Goal: Task Accomplishment & Management: Manage account settings

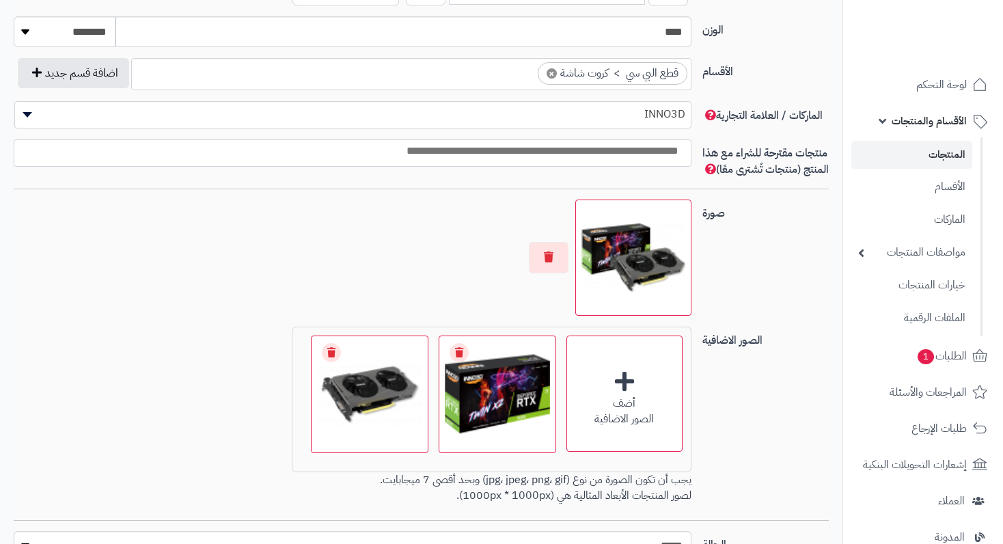
scroll to position [820, 0]
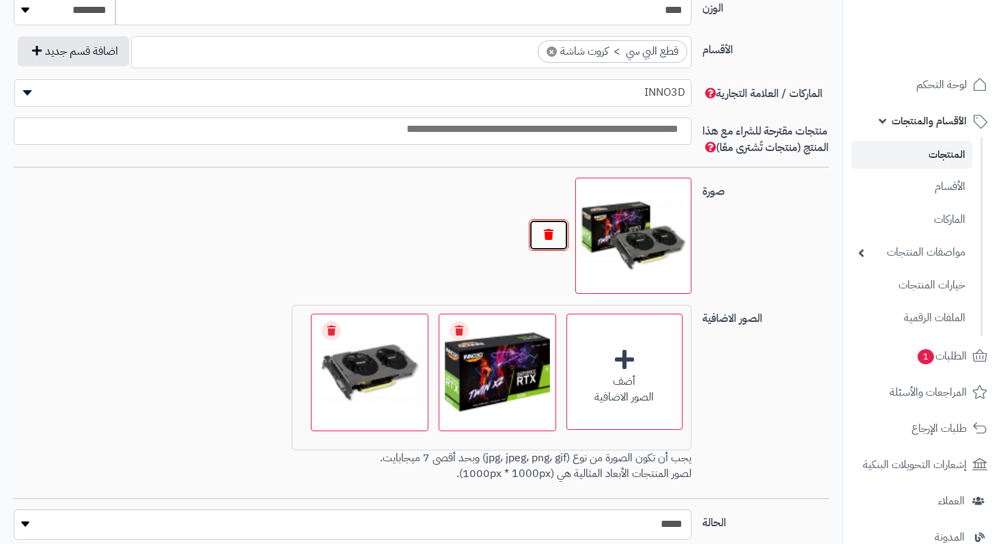
click at [555, 250] on button "button" at bounding box center [549, 234] width 40 height 31
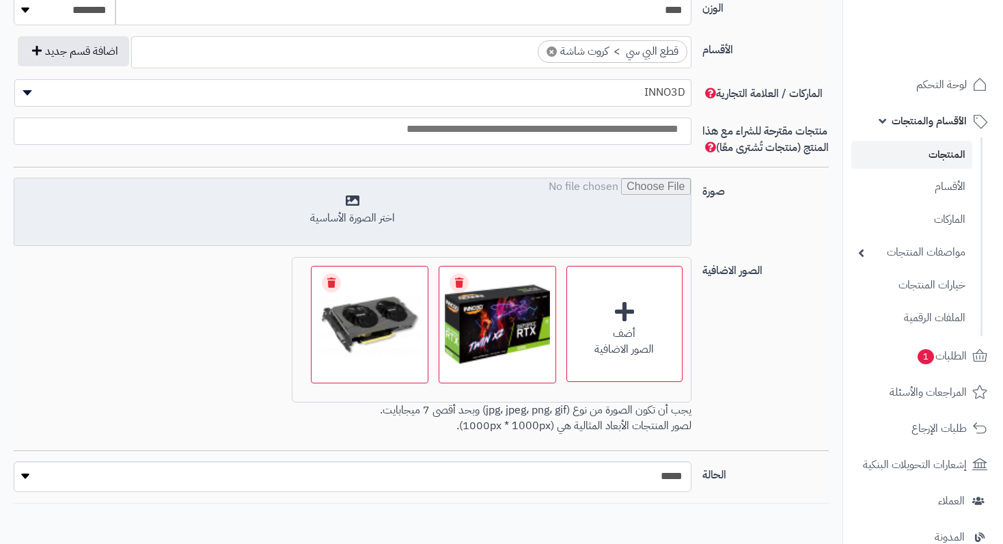
click at [349, 204] on input "file" at bounding box center [352, 212] width 676 height 68
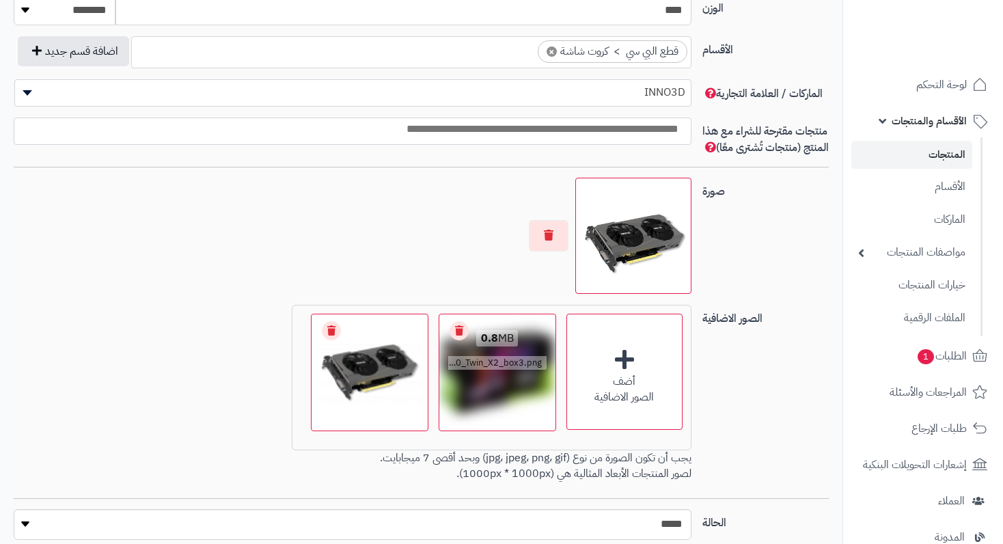
click at [459, 340] on link "Remove file" at bounding box center [459, 330] width 19 height 19
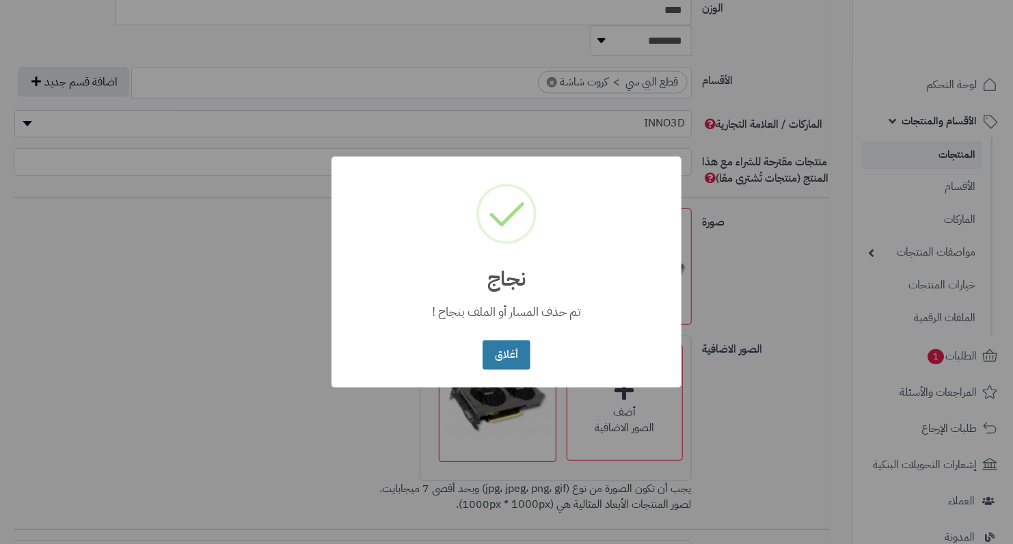
click at [502, 352] on button "أغلاق" at bounding box center [505, 354] width 47 height 29
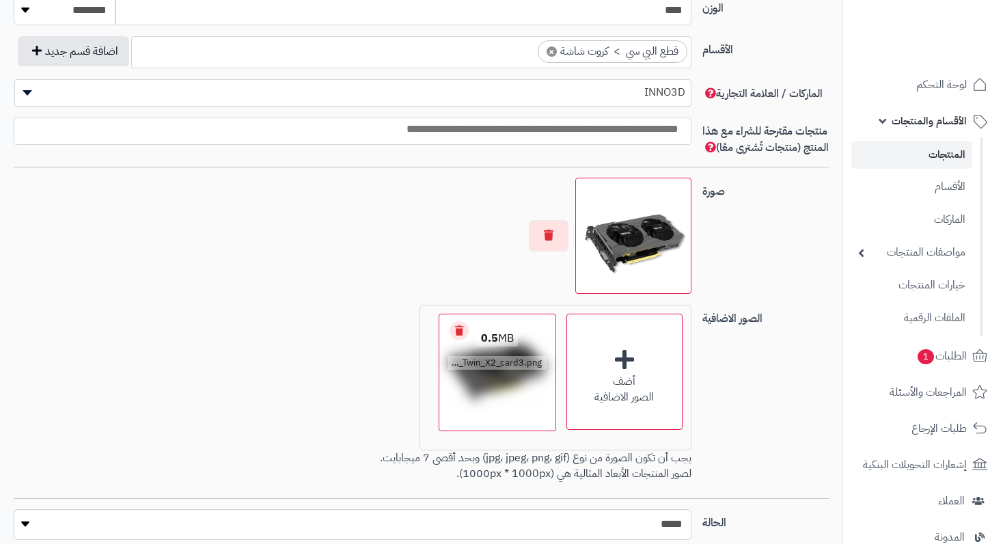
click at [459, 340] on link "Remove file" at bounding box center [459, 330] width 19 height 19
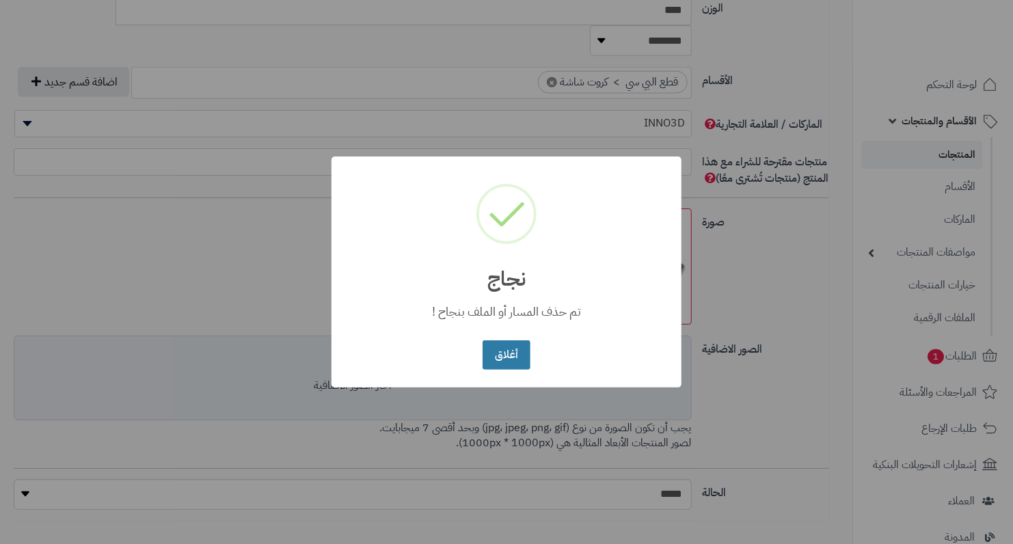
click at [502, 353] on button "أغلاق" at bounding box center [505, 354] width 47 height 29
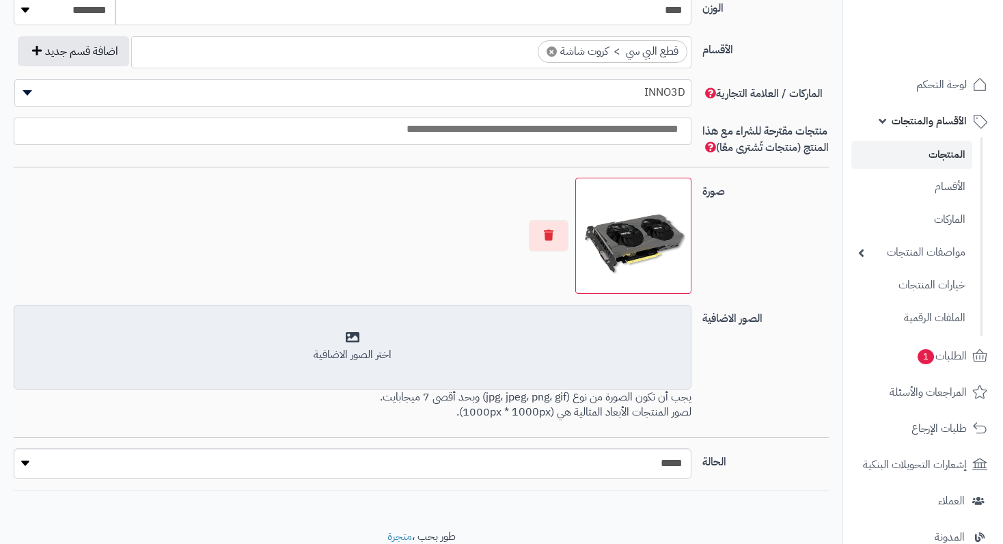
click at [344, 363] on div "اختر الصور الاضافية" at bounding box center [352, 355] width 659 height 16
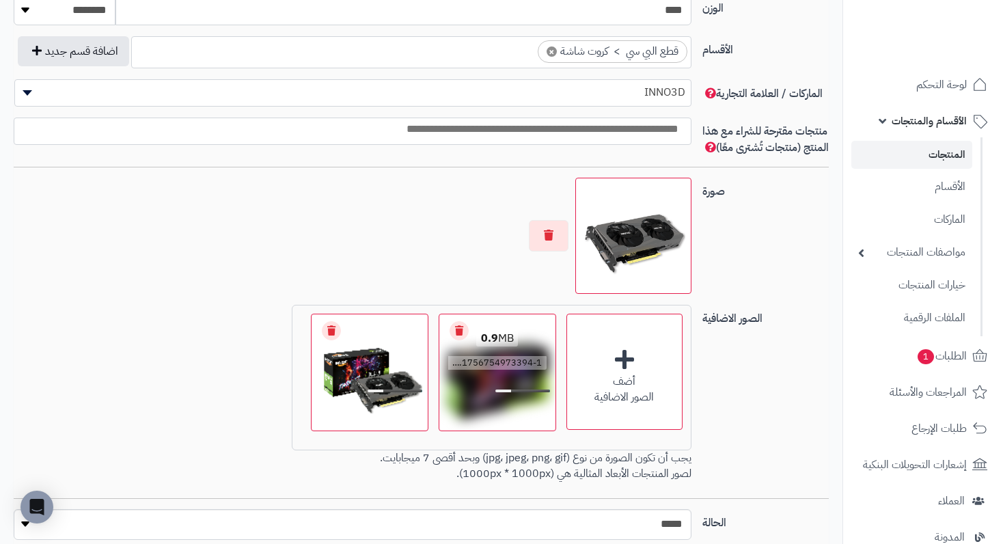
click at [459, 340] on link "Cancel upload" at bounding box center [459, 330] width 19 height 19
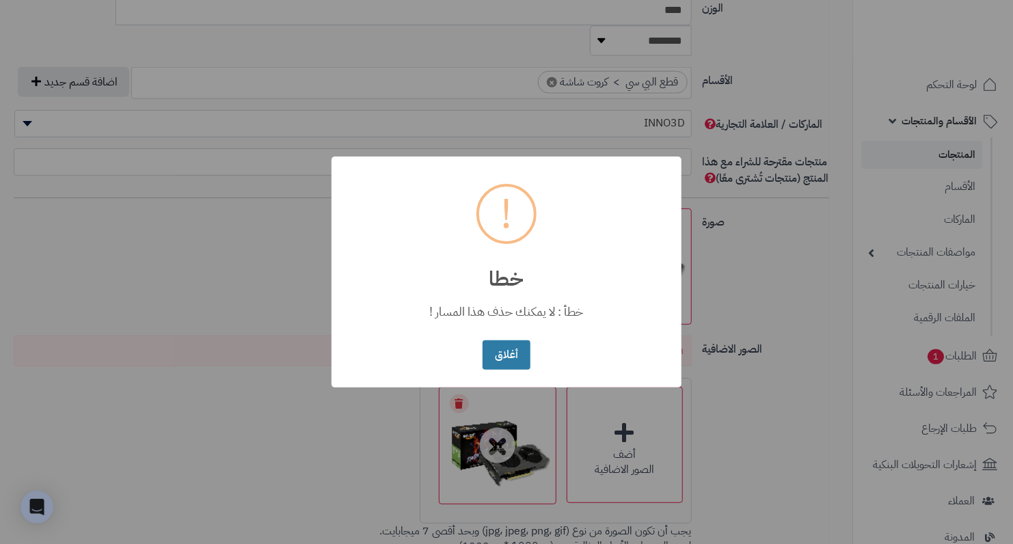
click at [493, 346] on button "أغلاق" at bounding box center [505, 354] width 47 height 29
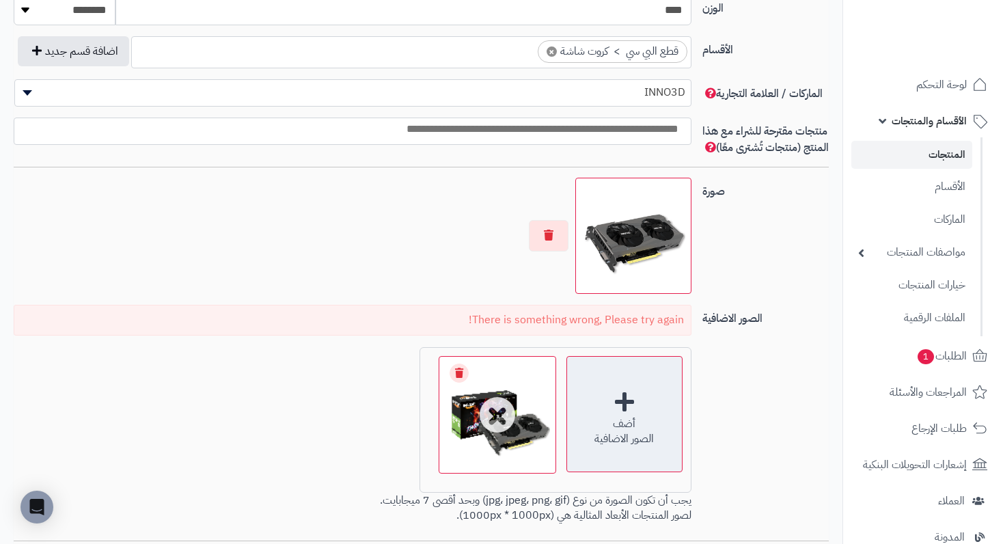
click at [613, 429] on div "أضف" at bounding box center [624, 424] width 115 height 16
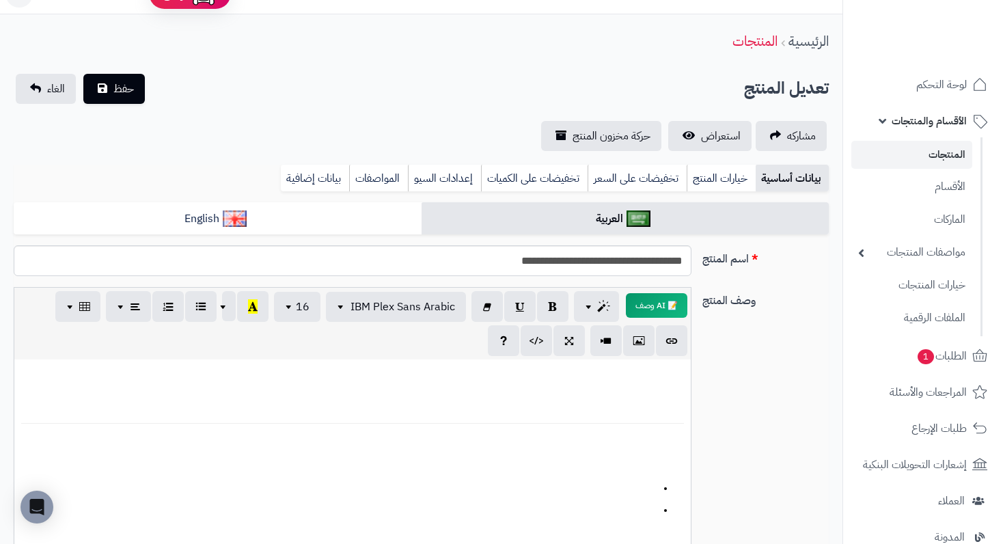
scroll to position [0, 0]
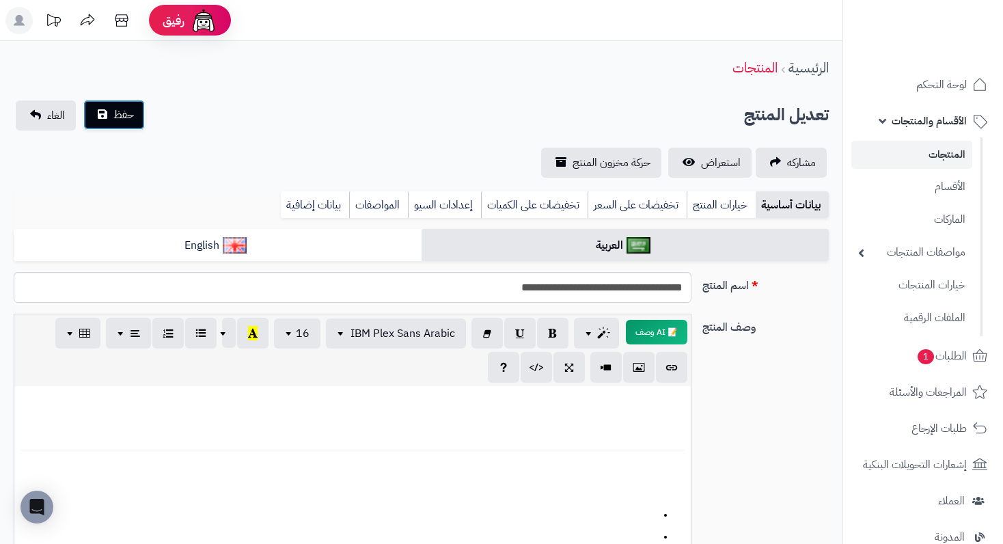
click at [100, 118] on button "حفظ" at bounding box center [114, 115] width 62 height 30
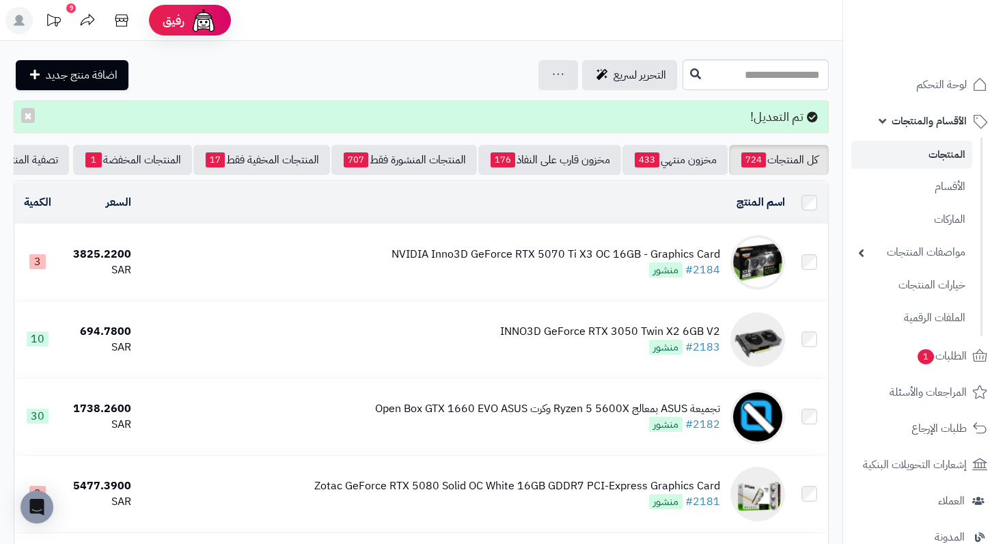
click at [631, 261] on div "NVIDIA Inno3D GeForce RTX 5070 Ti X3 OC 16GB - Graphics Card" at bounding box center [556, 255] width 329 height 16
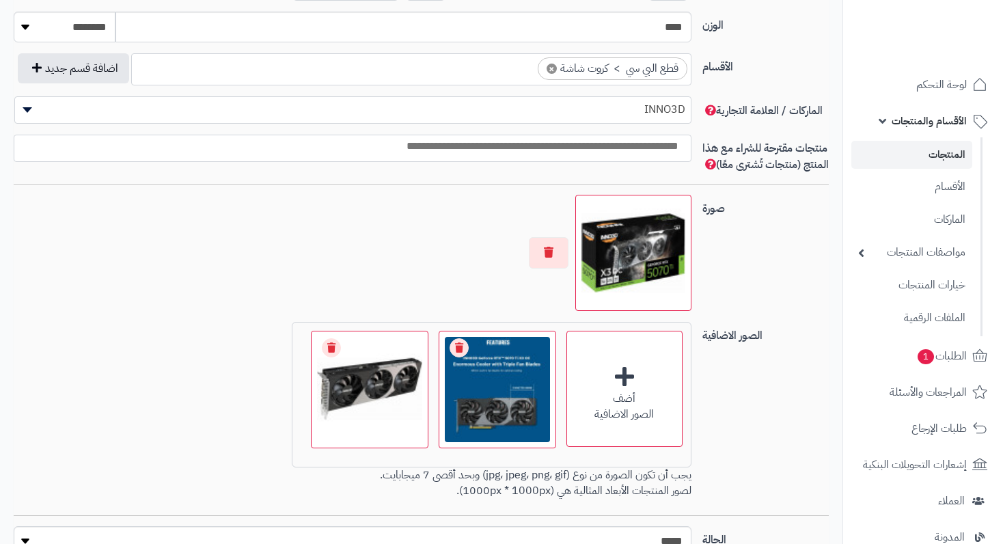
scroll to position [888, 0]
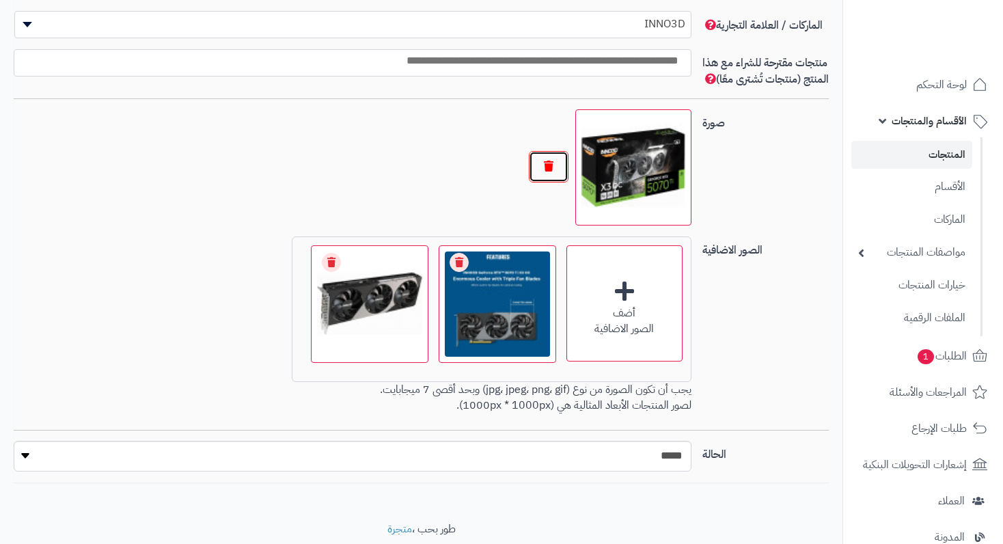
click at [548, 179] on button "button" at bounding box center [549, 166] width 40 height 31
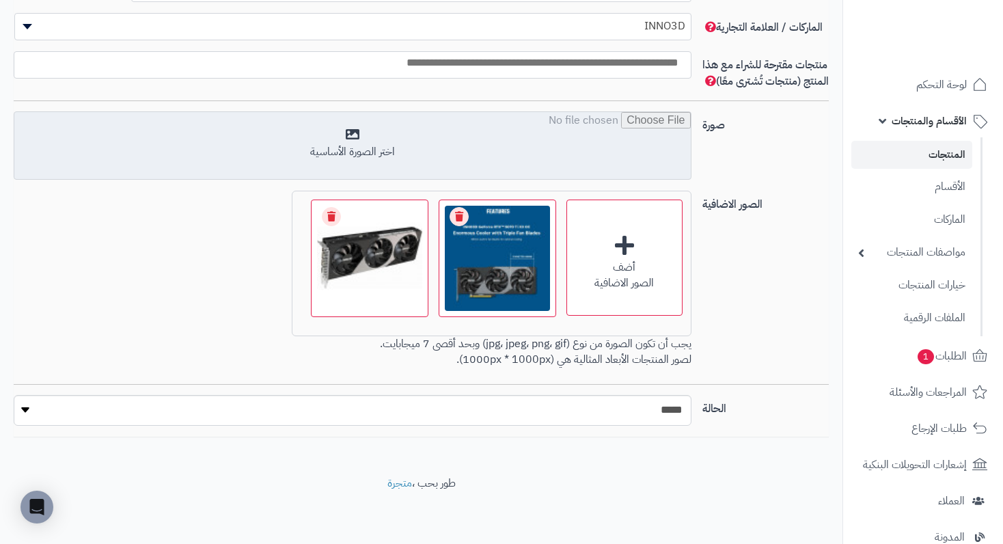
click at [351, 157] on input "file" at bounding box center [352, 146] width 676 height 68
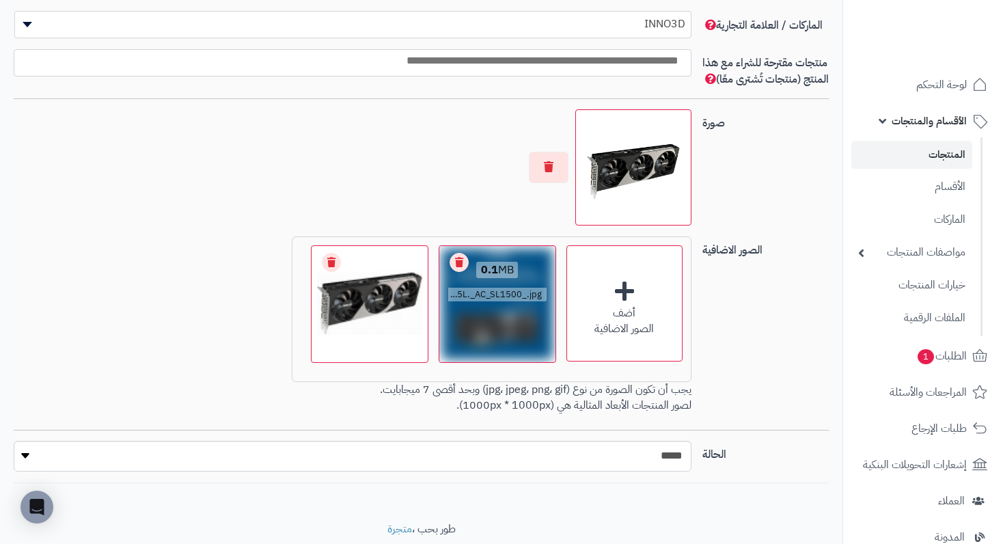
click at [459, 272] on link "Remove file" at bounding box center [459, 262] width 19 height 19
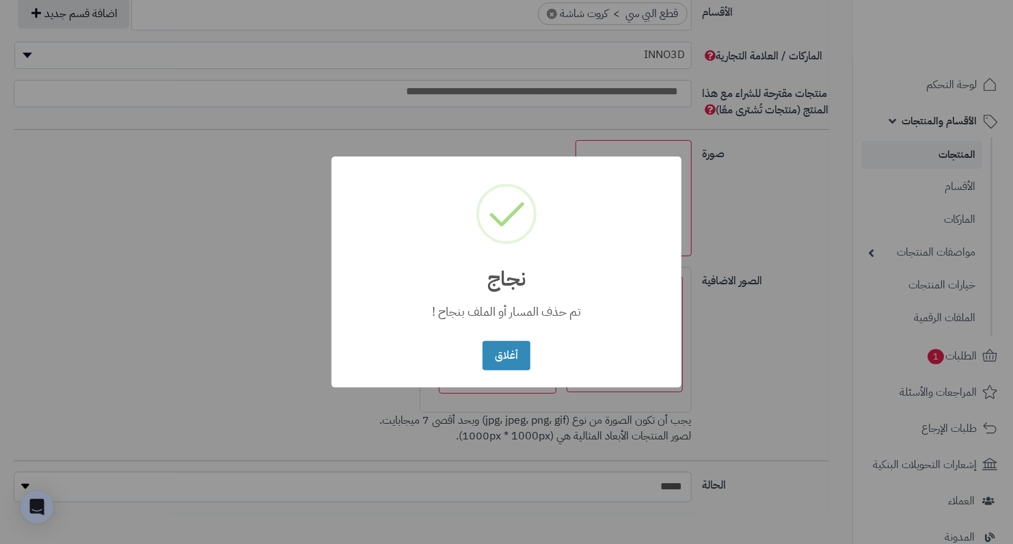
click at [450, 277] on h2 "نجاج" at bounding box center [506, 270] width 350 height 39
click at [478, 346] on div "× نجاج تم حذف المسار أو الملف بنجاح ! أغلاق No Cancel" at bounding box center [506, 271] width 350 height 231
click at [503, 351] on button "أغلاق" at bounding box center [505, 354] width 47 height 29
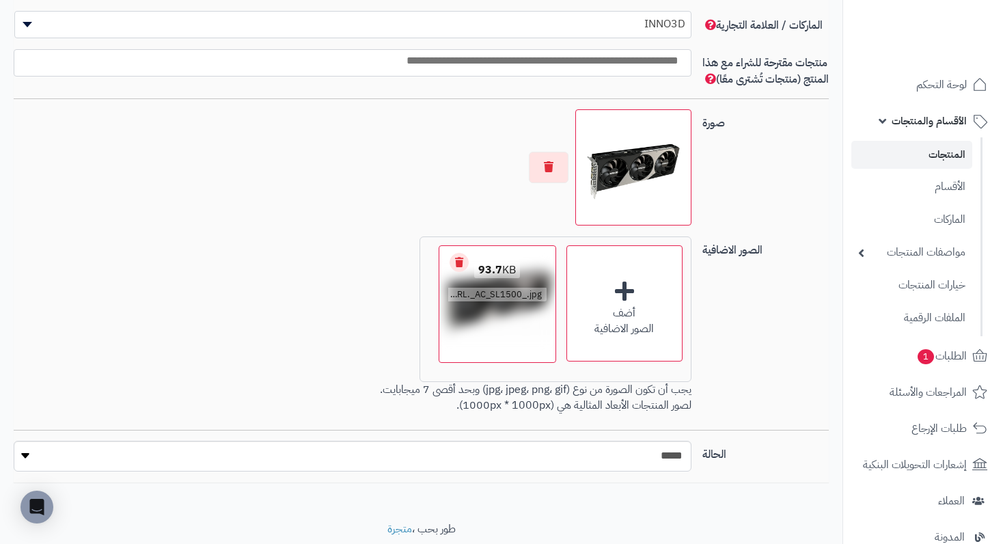
click at [455, 272] on link "Remove file" at bounding box center [459, 262] width 19 height 19
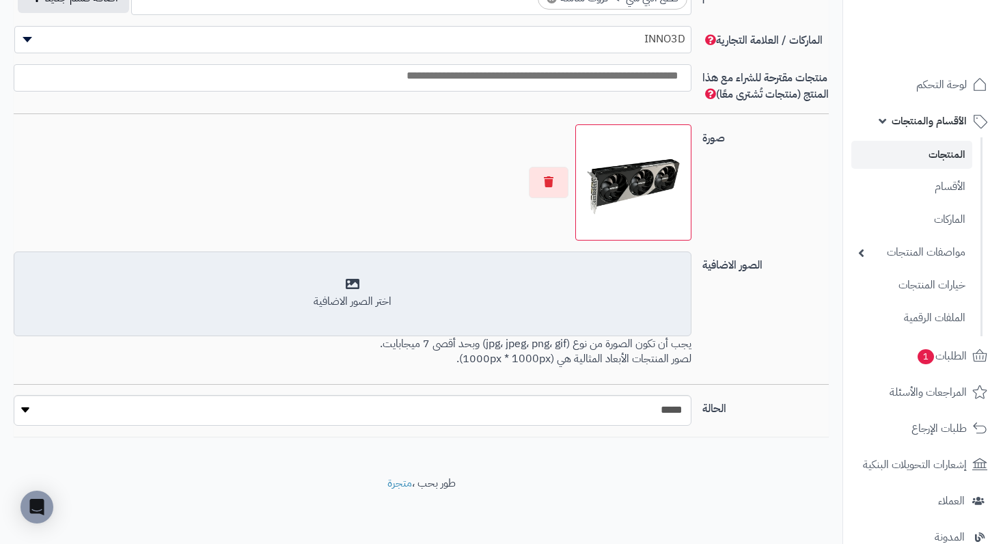
scroll to position [870, 0]
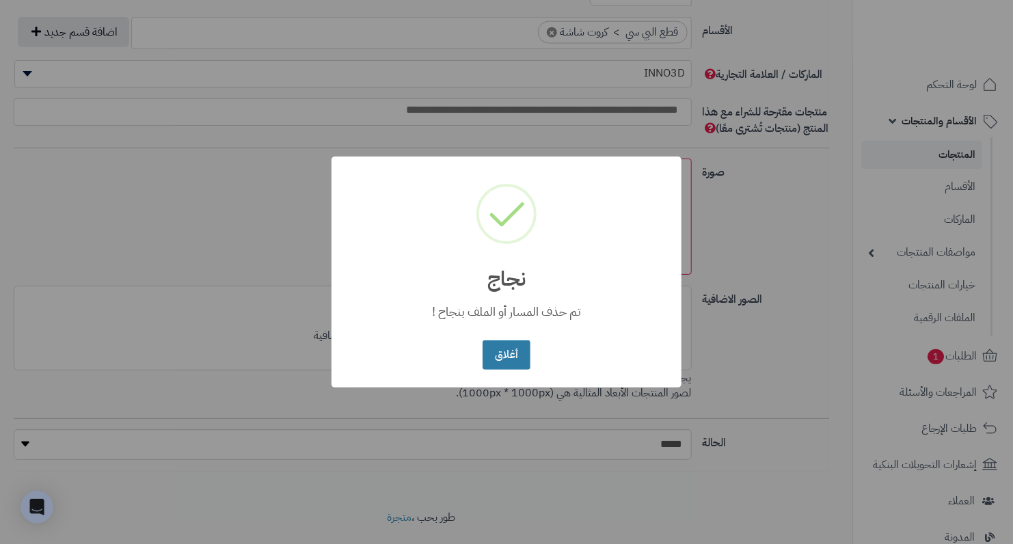
click at [505, 358] on button "أغلاق" at bounding box center [505, 354] width 47 height 29
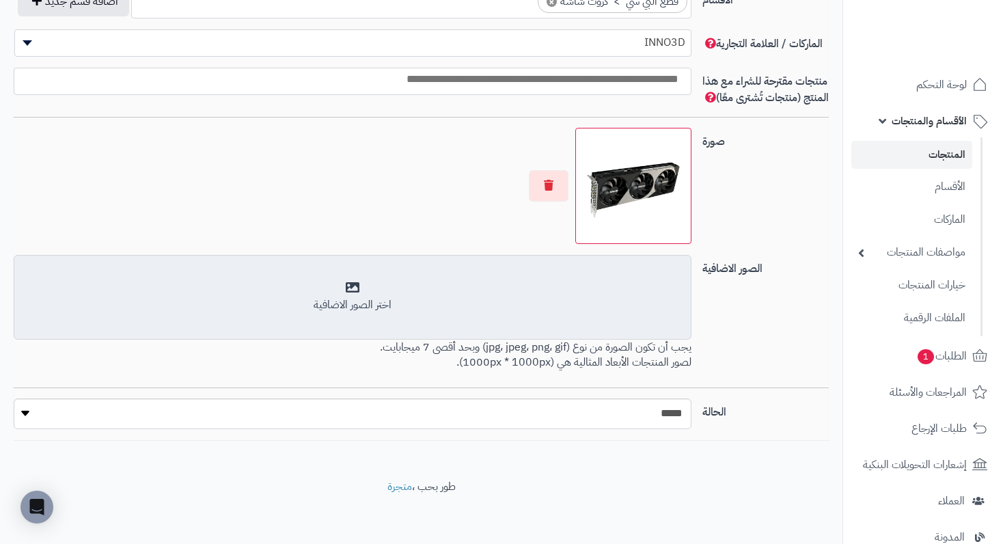
click at [393, 312] on div "اختر الصور الاضافية" at bounding box center [352, 305] width 659 height 16
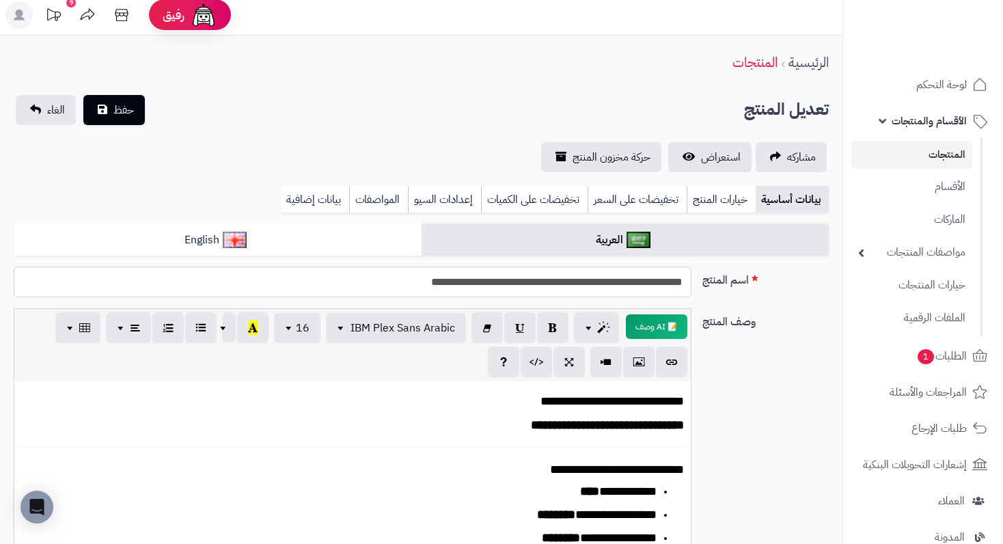
scroll to position [0, 0]
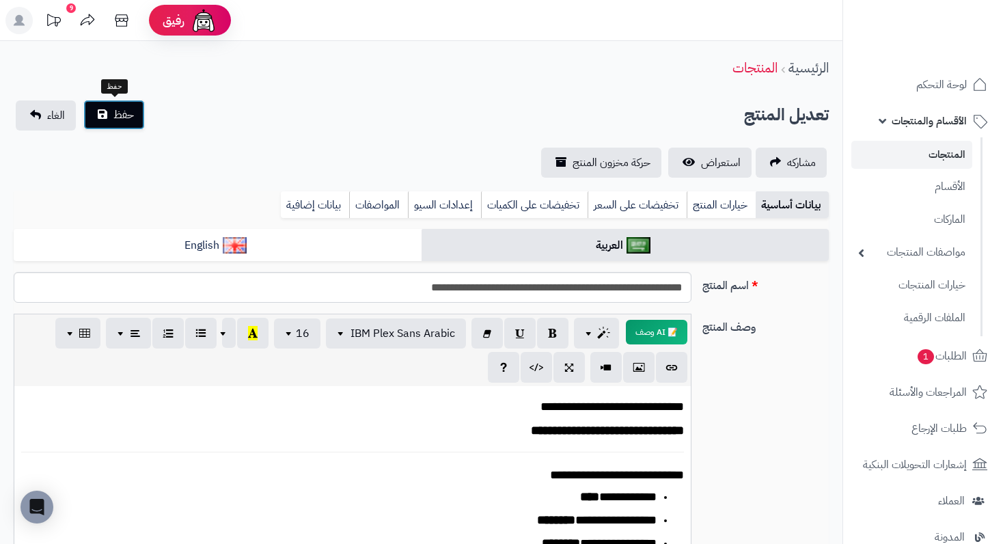
click at [128, 118] on span "حفظ" at bounding box center [123, 115] width 21 height 16
